Goal: Consume media (video, audio)

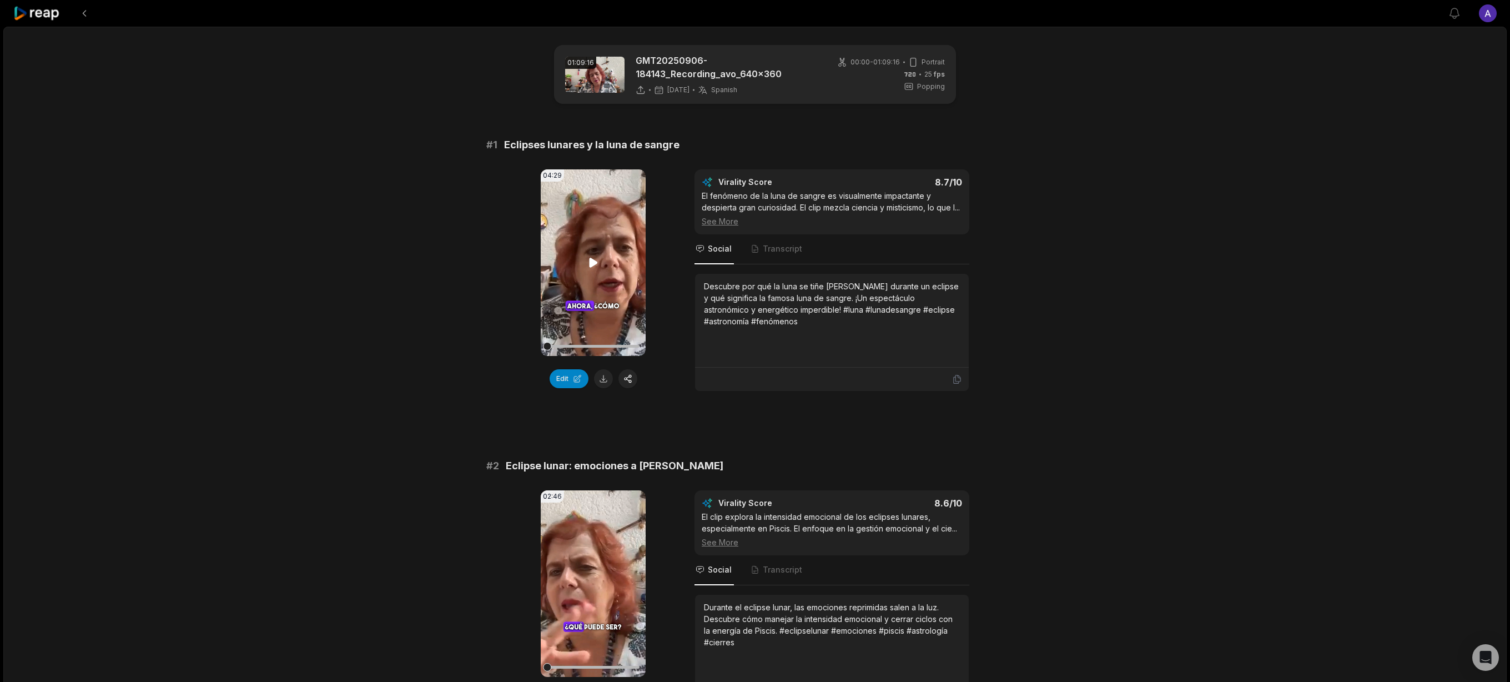
click at [595, 263] on icon at bounding box center [593, 262] width 8 height 9
